Goal: Task Accomplishment & Management: Use online tool/utility

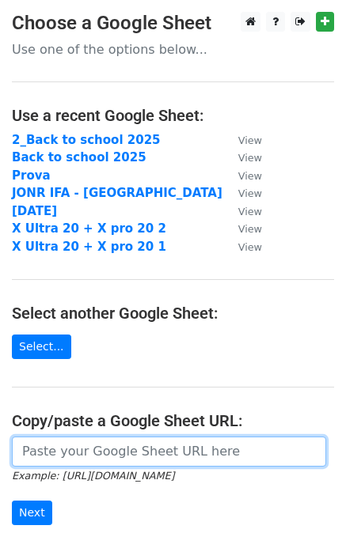
click at [49, 444] on input "url" at bounding box center [169, 452] width 314 height 30
paste input "[URL][DOMAIN_NAME]"
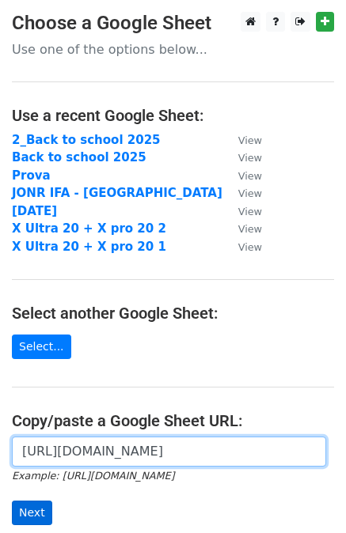
type input "[URL][DOMAIN_NAME]"
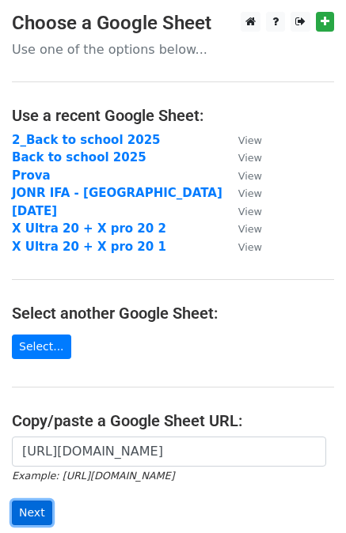
click at [35, 504] on input "Next" at bounding box center [32, 513] width 40 height 25
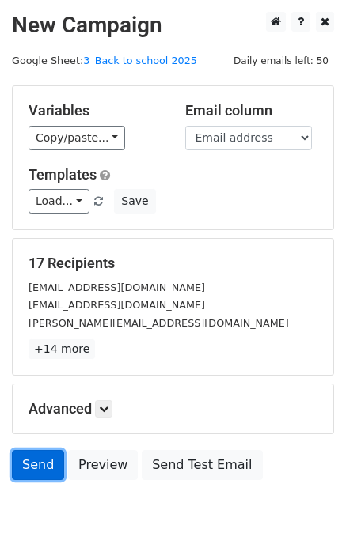
click at [42, 466] on link "Send" at bounding box center [38, 465] width 52 height 30
